Goal: Task Accomplishment & Management: Manage account settings

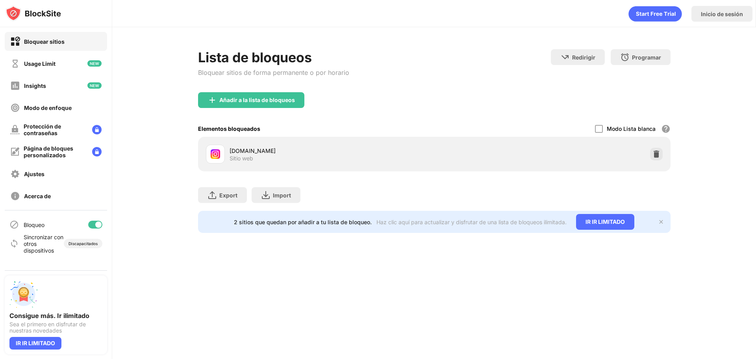
click at [277, 85] on div "Lista de bloqueos Bloquear sitios de forma permanente o por horario" at bounding box center [273, 70] width 151 height 43
click at [275, 94] on div "Añadir a la lista de bloqueos" at bounding box center [251, 100] width 106 height 16
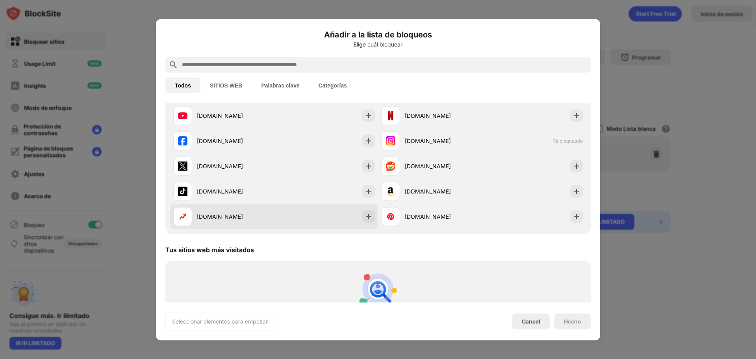
scroll to position [157, 0]
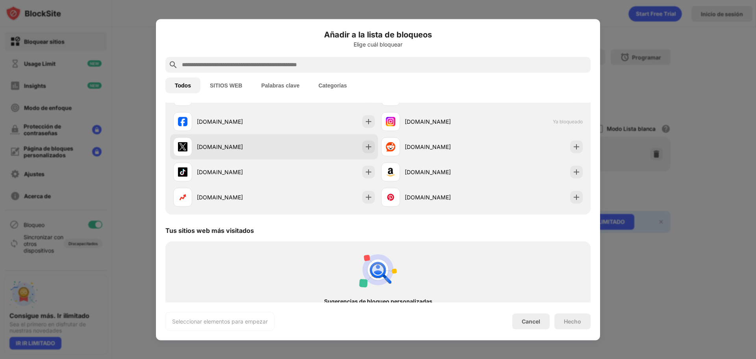
click at [274, 152] on div "[DOMAIN_NAME]" at bounding box center [274, 146] width 208 height 25
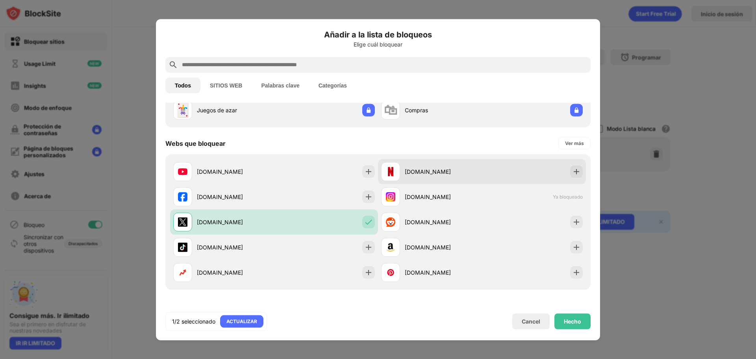
scroll to position [79, 0]
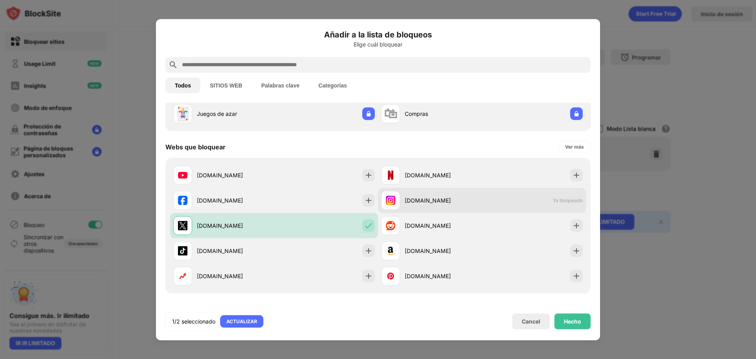
click at [443, 209] on div "instagram.com Ya bloqueado" at bounding box center [482, 199] width 208 height 25
click at [452, 202] on div "[DOMAIN_NAME]" at bounding box center [443, 200] width 77 height 8
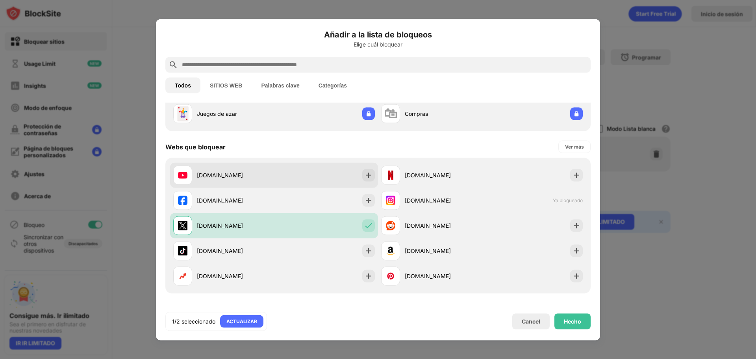
click at [296, 170] on div "youtube.com" at bounding box center [274, 174] width 208 height 25
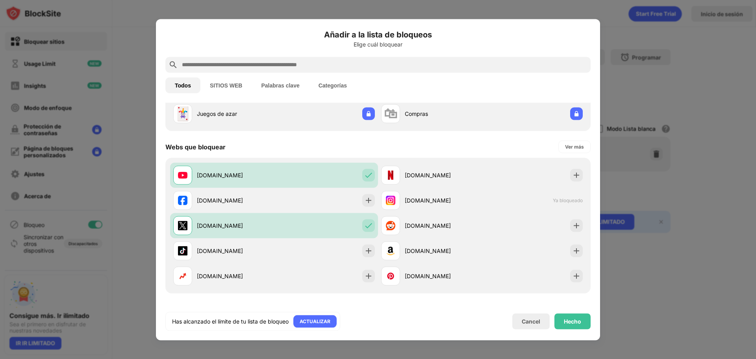
click at [565, 321] on div "Hecho" at bounding box center [572, 321] width 17 height 6
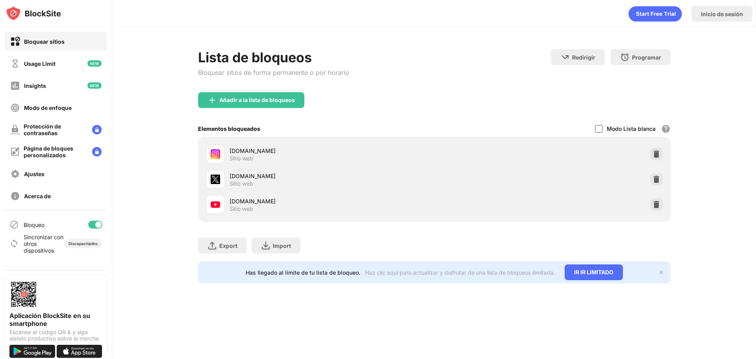
click at [657, 205] on img at bounding box center [656, 204] width 8 height 8
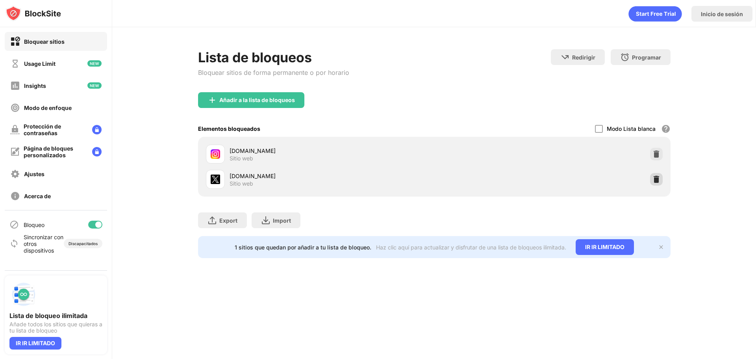
click at [657, 178] on img at bounding box center [656, 179] width 8 height 8
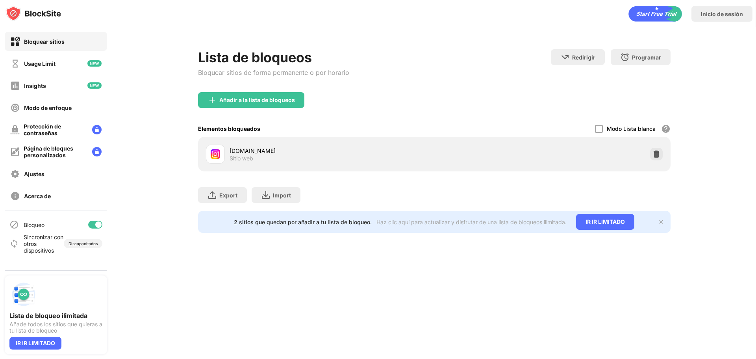
click at [652, 154] on div at bounding box center [656, 154] width 13 height 13
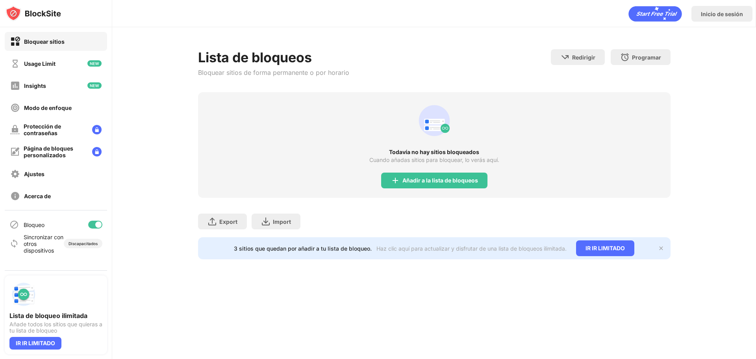
click at [657, 155] on div "Todavía no hay sitios bloqueados" at bounding box center [434, 152] width 472 height 6
